Goal: Download file/media

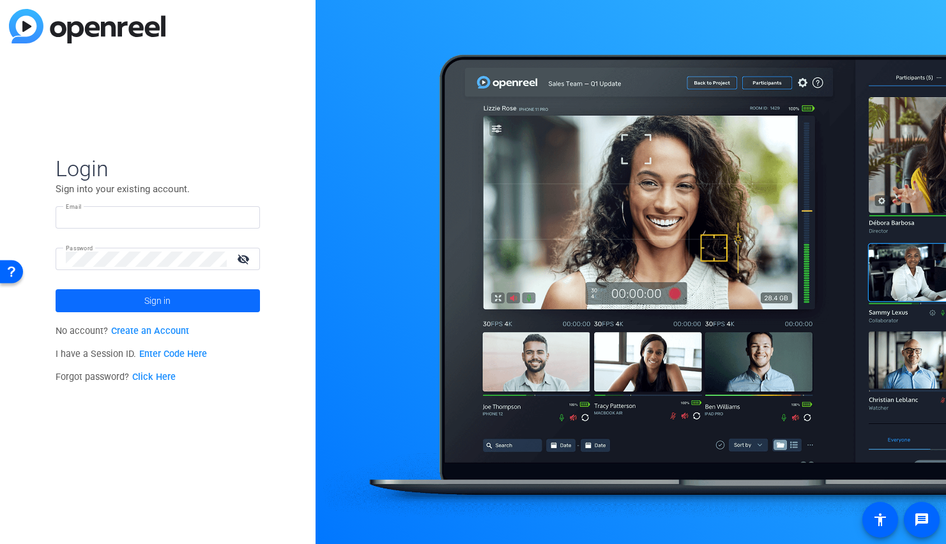
type input "[PERSON_NAME][EMAIL_ADDRESS][PERSON_NAME][DOMAIN_NAME]"
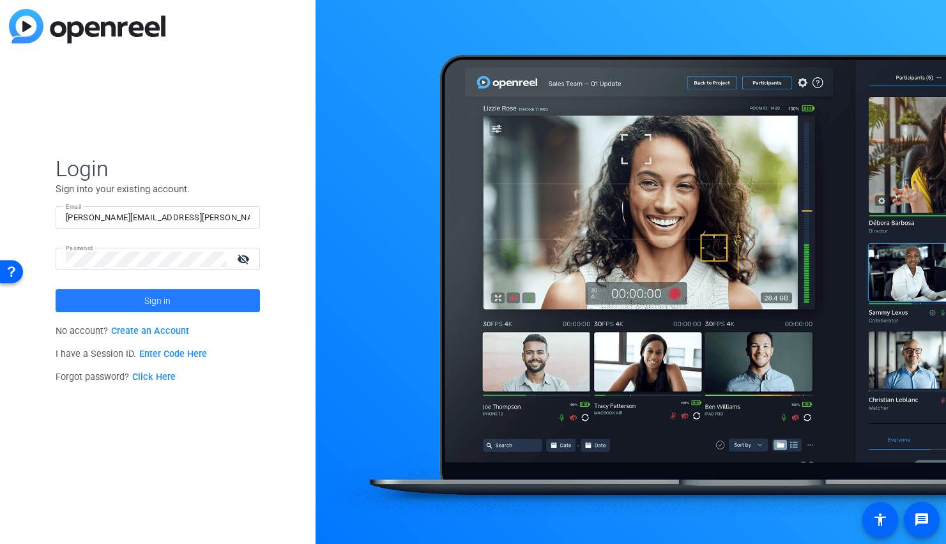
click at [163, 298] on span "Sign in" at bounding box center [157, 301] width 26 height 32
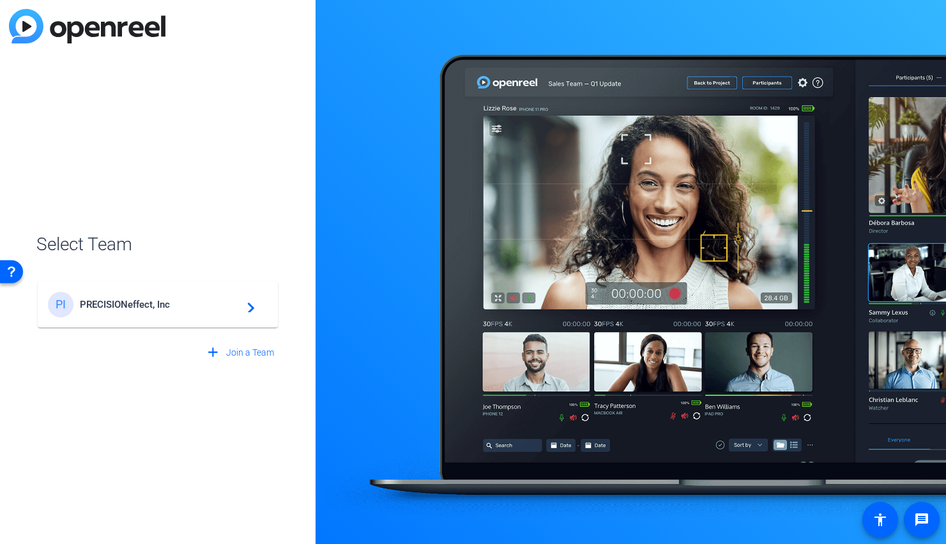
click at [173, 306] on span "PRECISIONeffect, Inc" at bounding box center [160, 304] width 160 height 11
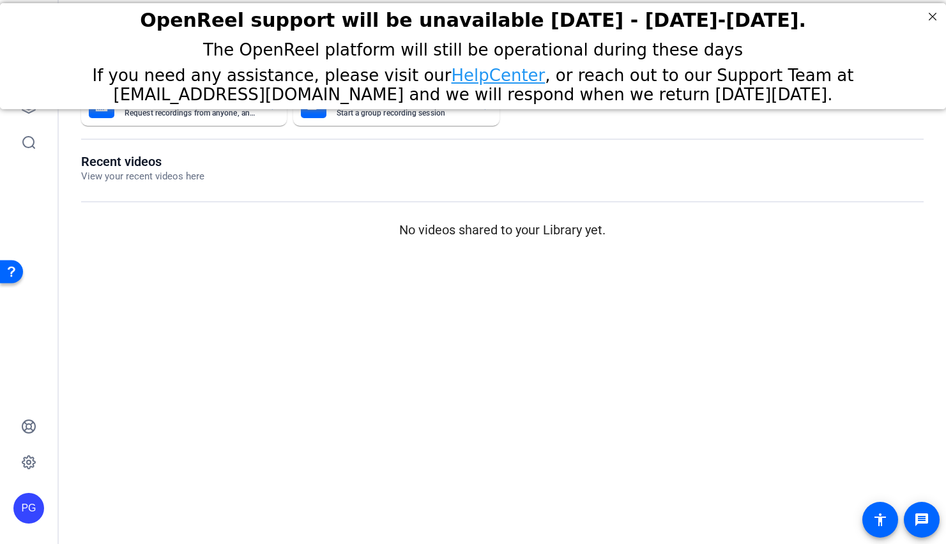
click at [229, 298] on mat-sidenav-content "Dashboard Send A Video Request Request recordings from anyone, anywhere ENTERPR…" at bounding box center [502, 272] width 887 height 544
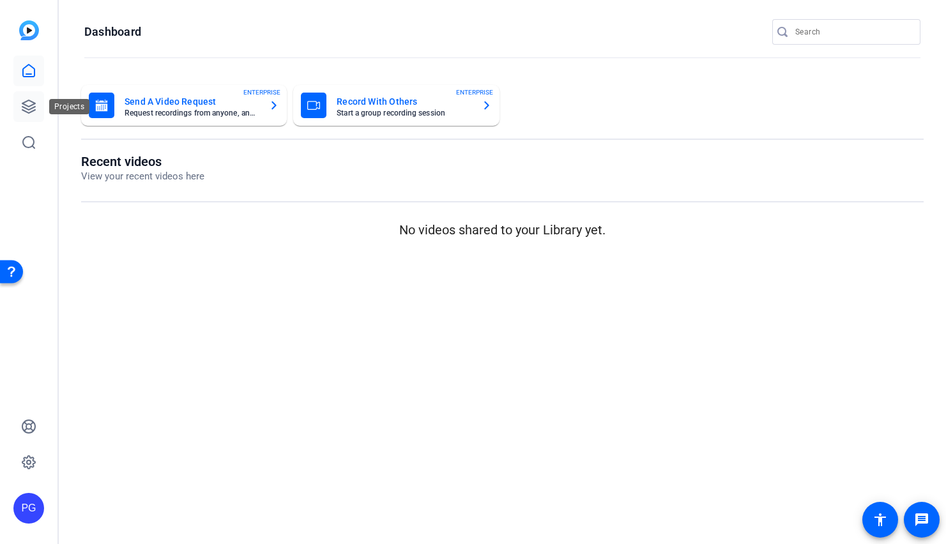
click at [30, 104] on icon at bounding box center [28, 106] width 15 height 15
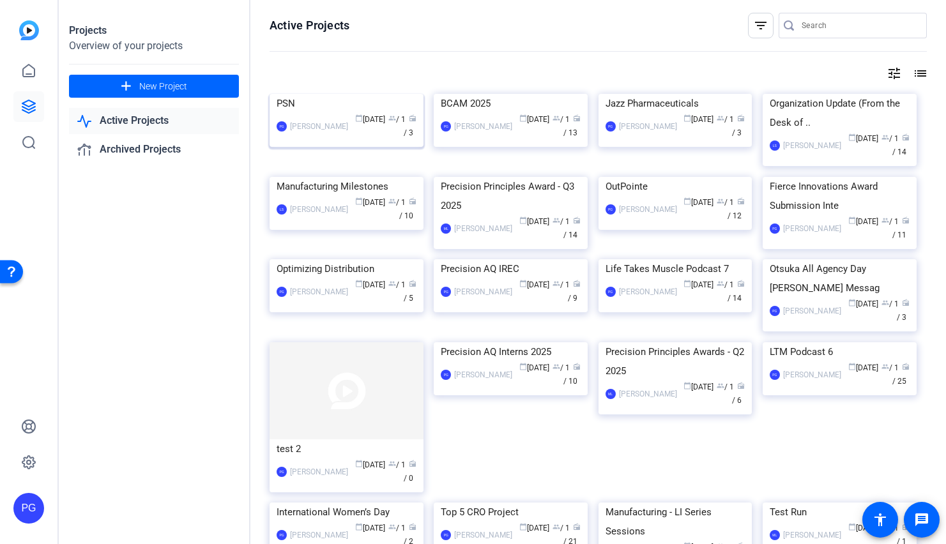
click at [350, 94] on img at bounding box center [347, 94] width 154 height 0
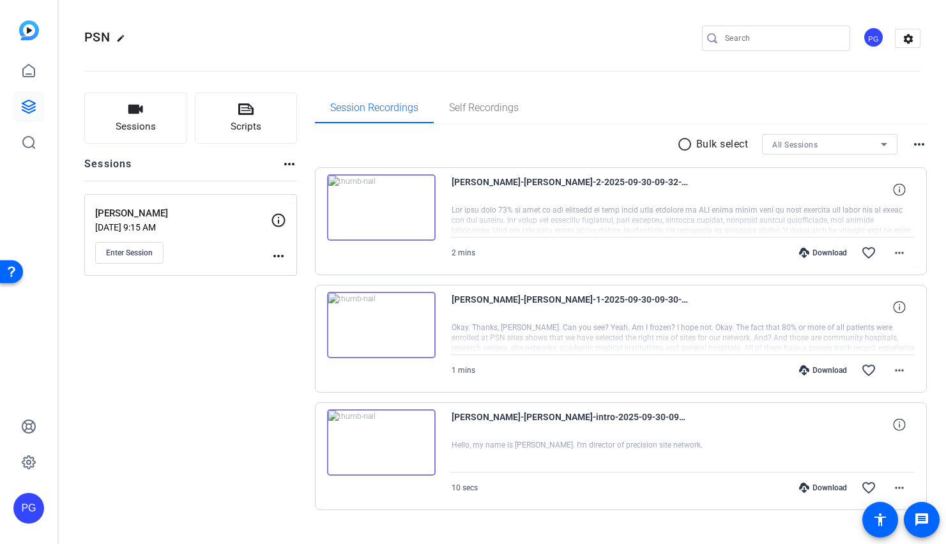
click at [383, 321] on img at bounding box center [381, 325] width 109 height 66
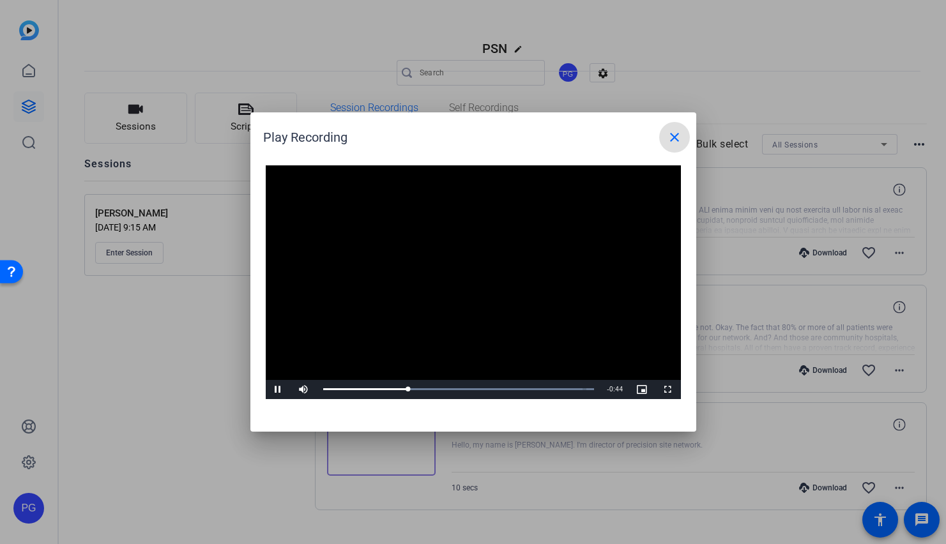
click at [395, 141] on div "Play Recording close" at bounding box center [476, 137] width 427 height 31
click at [277, 390] on span "Video Player" at bounding box center [279, 390] width 26 height 0
click at [675, 135] on mat-icon "close" at bounding box center [674, 137] width 15 height 15
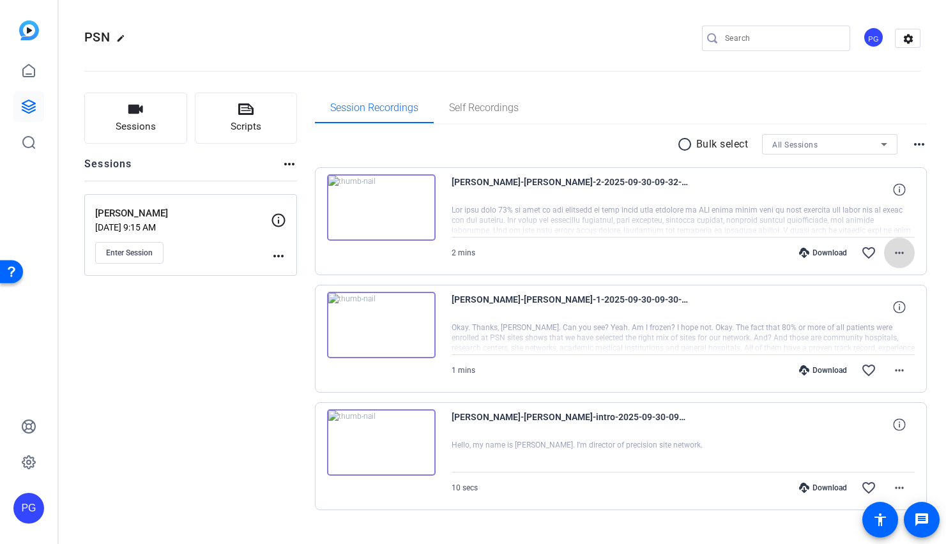
click at [892, 252] on mat-icon "more_horiz" at bounding box center [899, 252] width 15 height 15
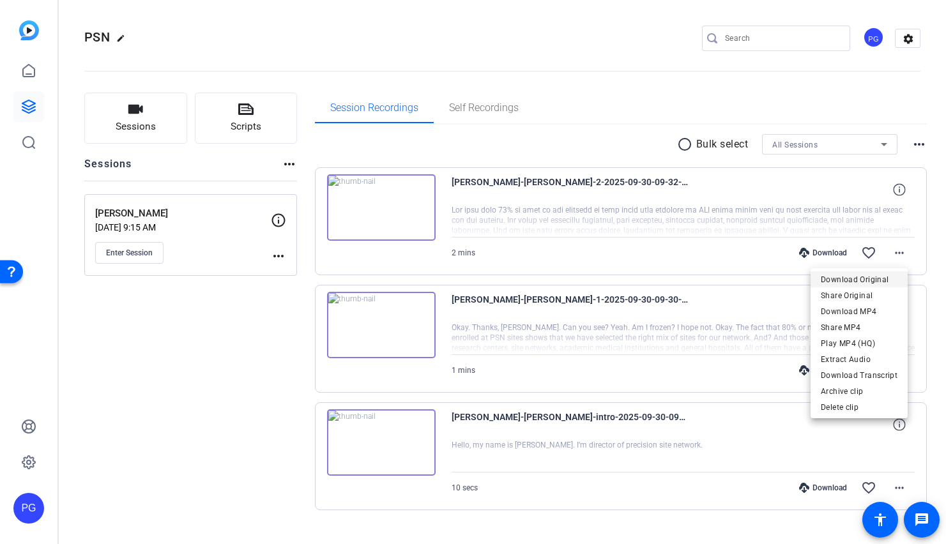
click at [848, 279] on span "Download Original" at bounding box center [859, 279] width 77 height 15
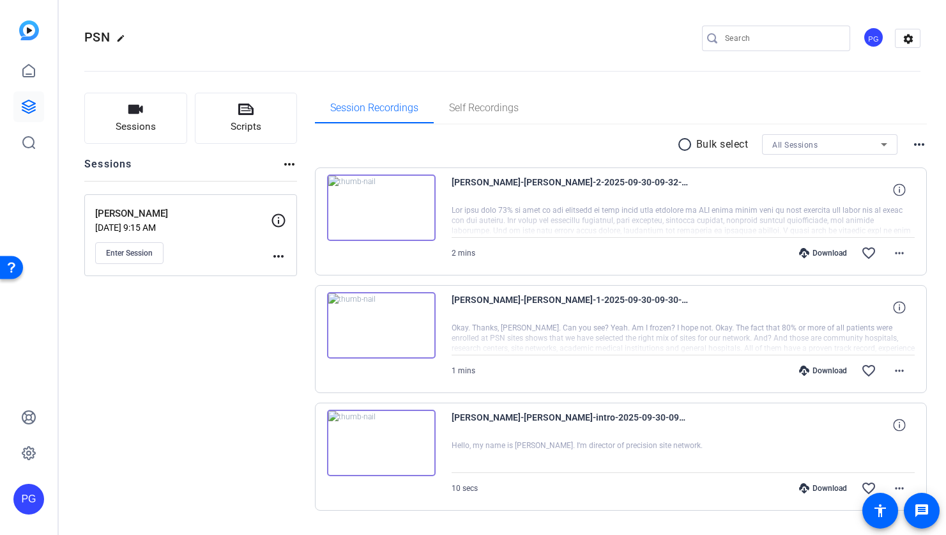
click at [789, 178] on div "[PERSON_NAME]-[PERSON_NAME]-2-2025-09-30-09-32-38-743-0" at bounding box center [684, 189] width 464 height 31
click at [901, 190] on span at bounding box center [899, 189] width 31 height 31
click at [895, 191] on mat-icon "close" at bounding box center [899, 190] width 15 height 16
click at [895, 191] on icon at bounding box center [899, 189] width 12 height 12
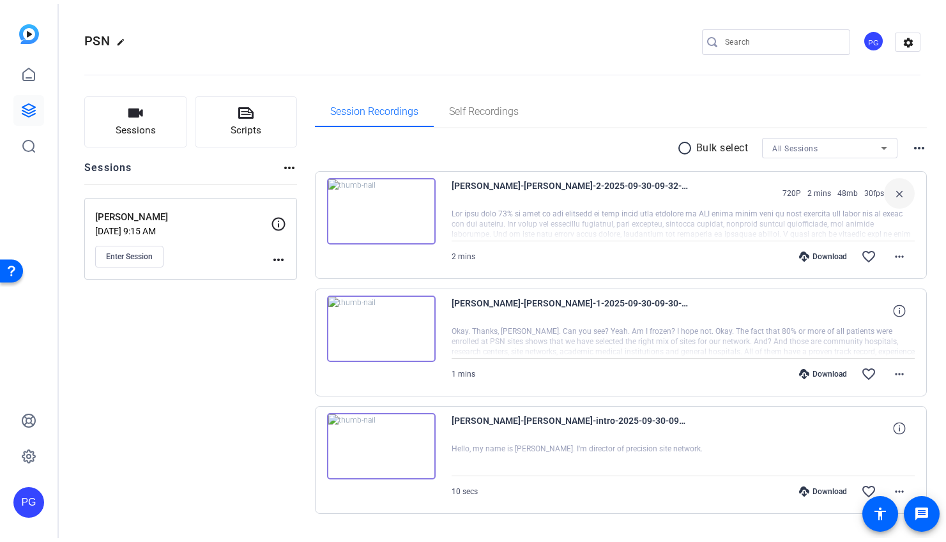
scroll to position [33, 0]
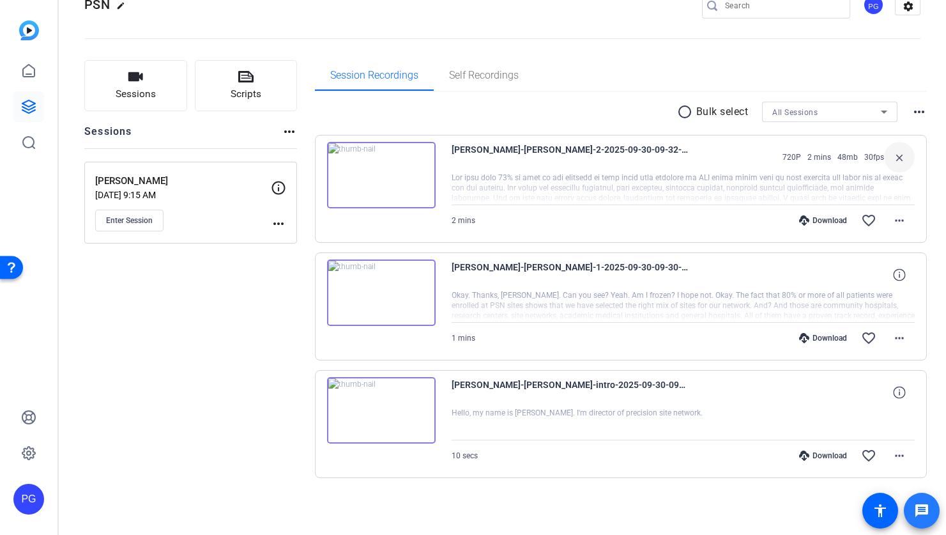
click at [912, 507] on span at bounding box center [922, 510] width 31 height 31
click at [706, 148] on div "[PERSON_NAME]-[PERSON_NAME]-2-2025-09-30-09-32-38-743-0 720P 2 mins 48mb 30fps …" at bounding box center [684, 157] width 464 height 31
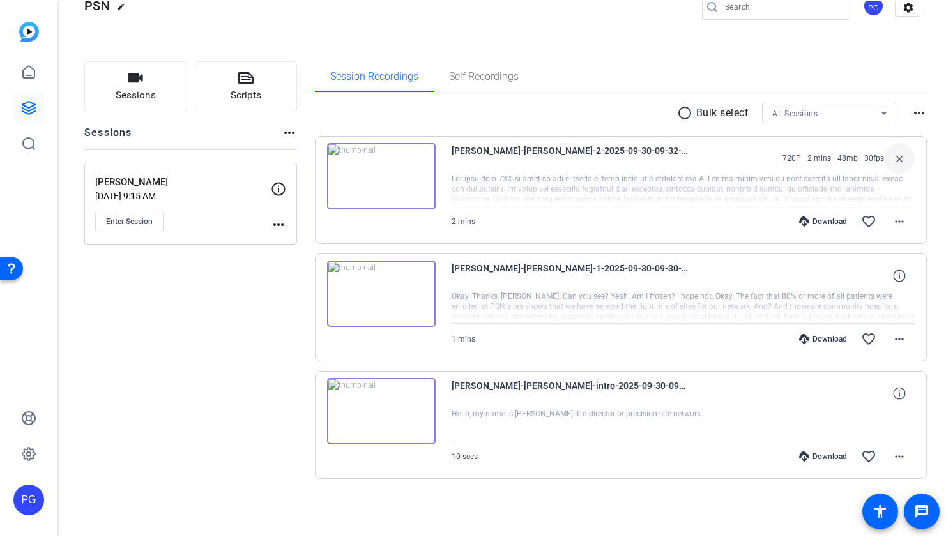
scroll to position [23, 0]
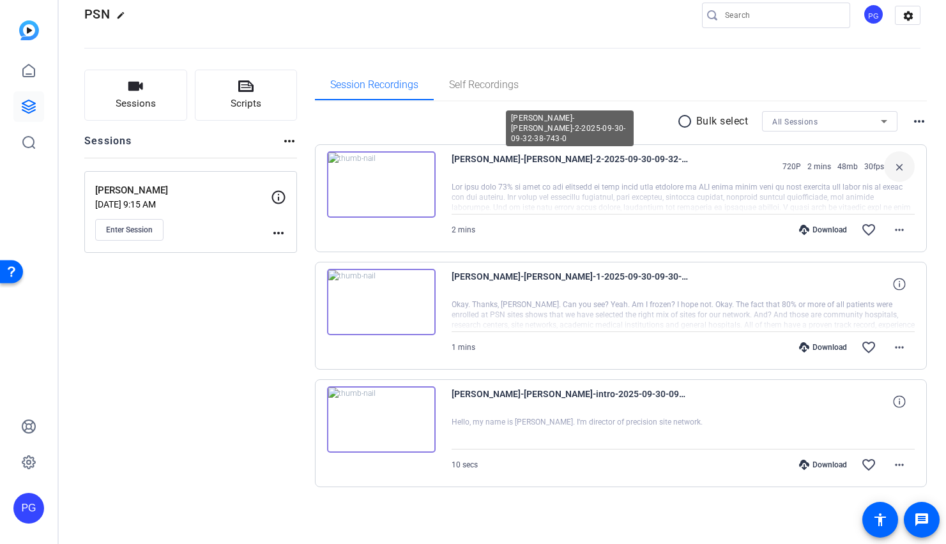
click at [505, 168] on span "[PERSON_NAME]-[PERSON_NAME]-2-2025-09-30-09-32-38-743-0" at bounding box center [570, 166] width 236 height 31
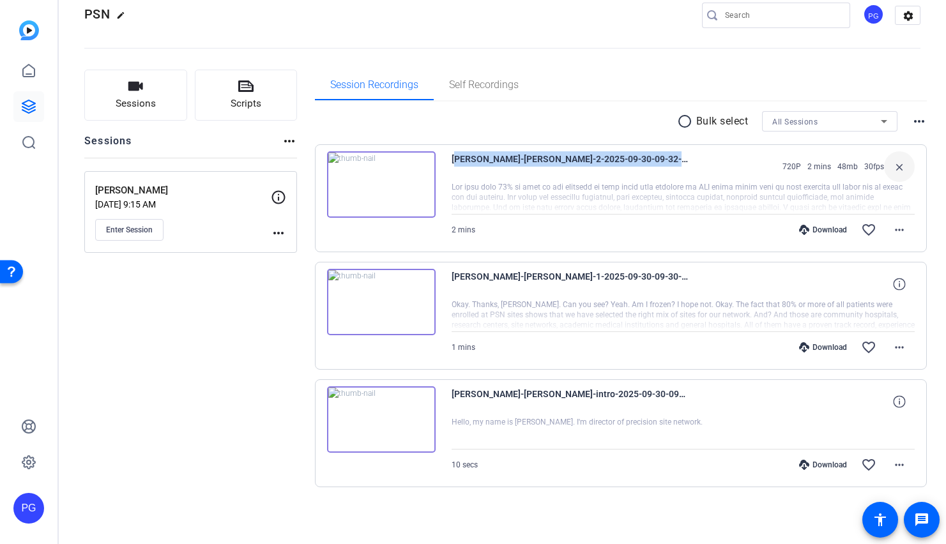
click at [505, 168] on span "[PERSON_NAME]-[PERSON_NAME]-2-2025-09-30-09-32-38-743-0" at bounding box center [570, 166] width 236 height 31
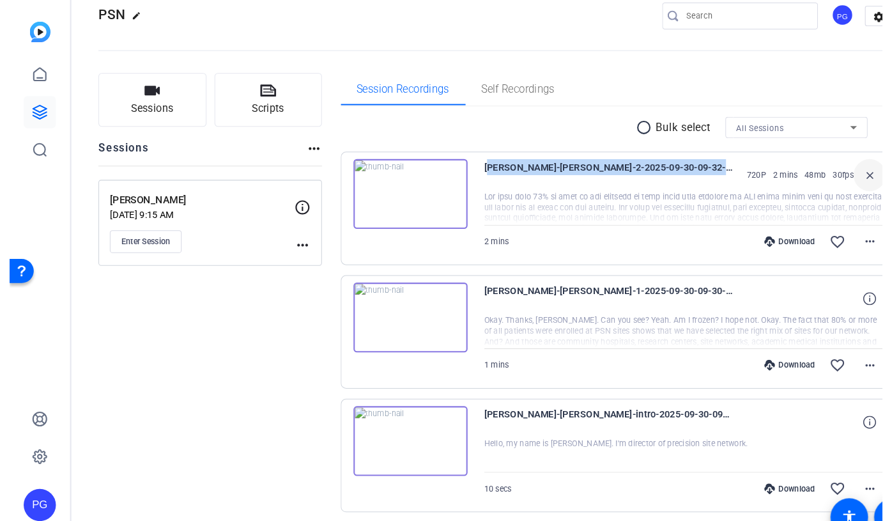
scroll to position [33, 0]
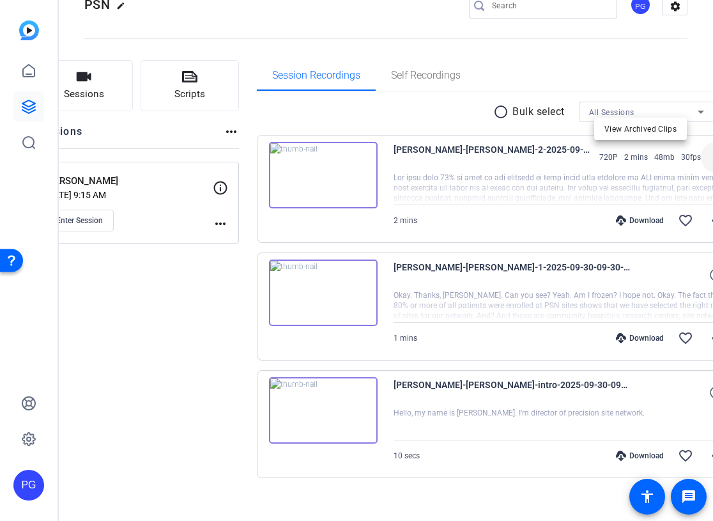
click at [679, 111] on div at bounding box center [356, 260] width 713 height 521
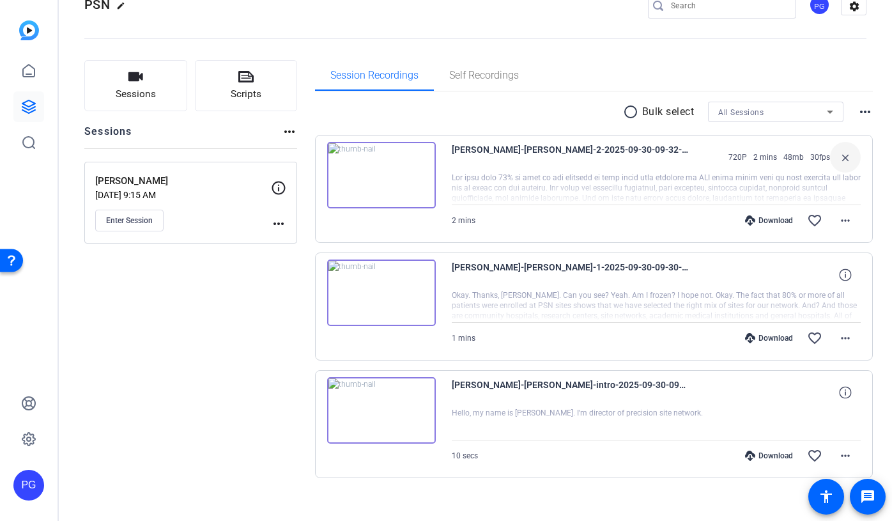
click at [864, 112] on mat-icon "more_horiz" at bounding box center [864, 111] width 15 height 15
click at [864, 111] on div at bounding box center [446, 260] width 892 height 521
click at [839, 339] on mat-icon "more_horiz" at bounding box center [845, 337] width 15 height 15
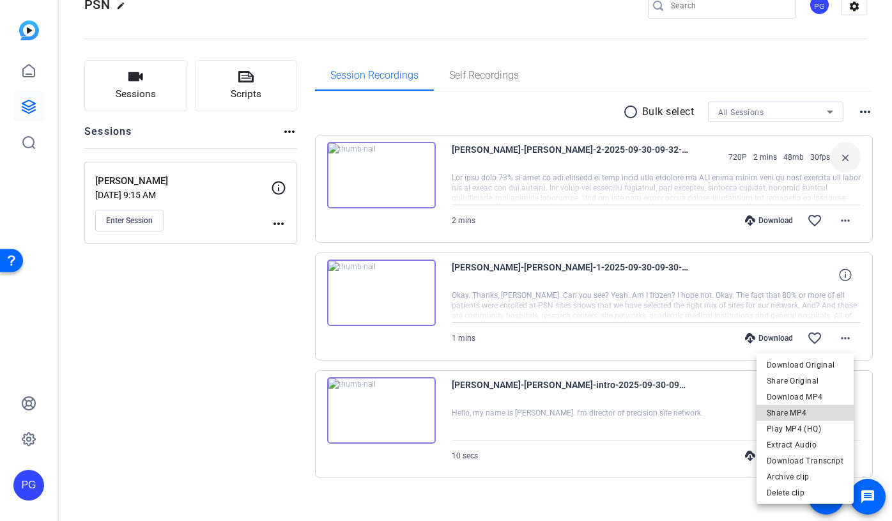
click at [811, 410] on span "Share MP4" at bounding box center [805, 412] width 77 height 15
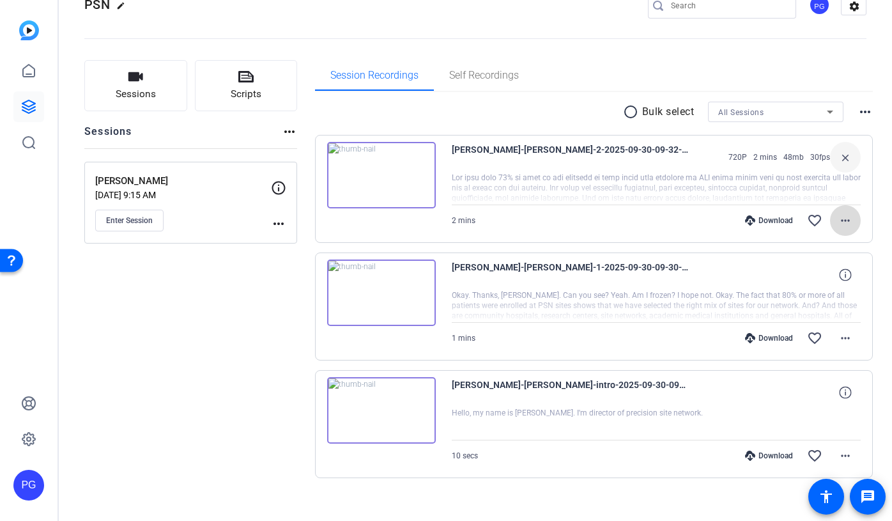
click at [841, 220] on mat-icon "more_horiz" at bounding box center [845, 220] width 15 height 15
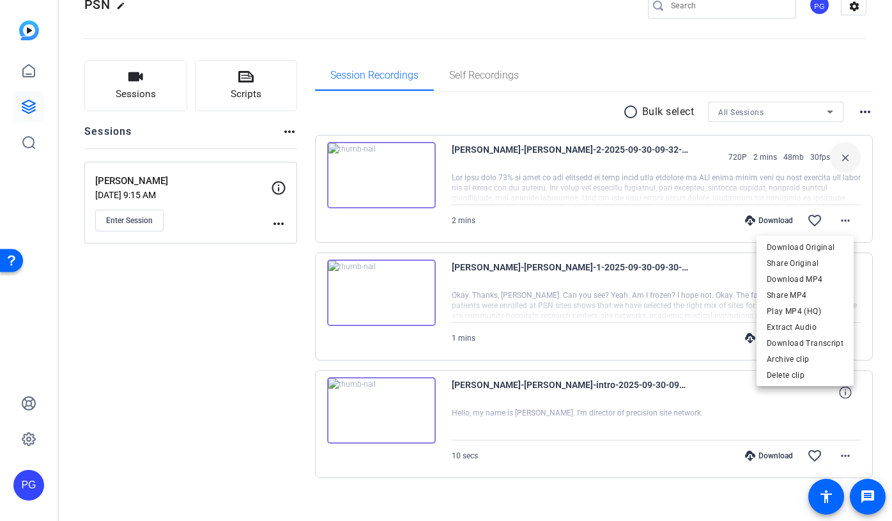
click at [236, 339] on div at bounding box center [446, 260] width 892 height 521
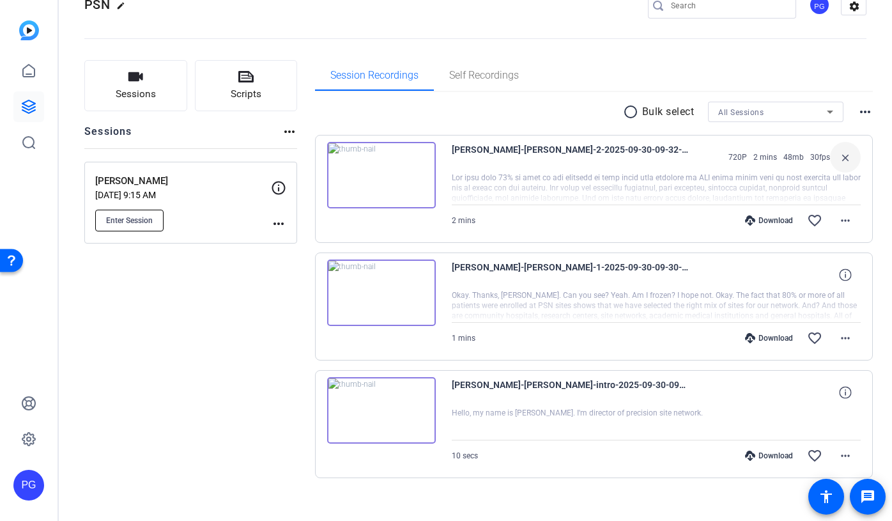
click at [146, 220] on span "Enter Session" at bounding box center [129, 220] width 47 height 10
